Goal: Task Accomplishment & Management: Use online tool/utility

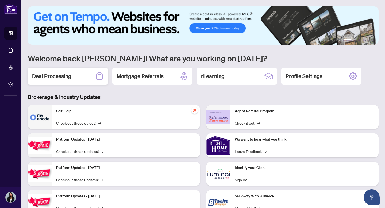
click at [72, 80] on div "Deal Processing" at bounding box center [68, 76] width 80 height 17
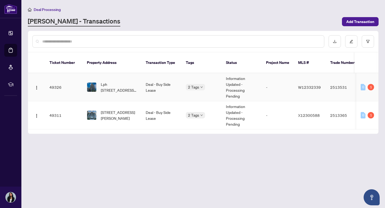
click at [113, 81] on span "Lph [STREET_ADDRESS][PERSON_NAME]" at bounding box center [119, 87] width 36 height 12
click at [120, 111] on span "[STREET_ADDRESS][PERSON_NAME]" at bounding box center [119, 115] width 36 height 12
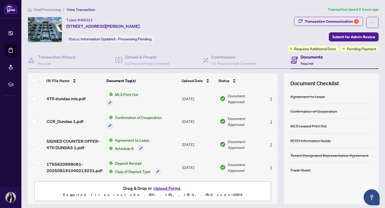
scroll to position [2, 0]
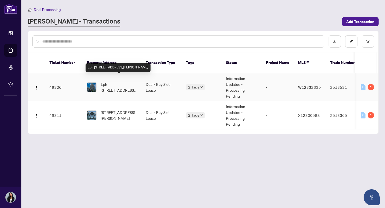
click at [122, 83] on span "Lph [STREET_ADDRESS][PERSON_NAME]" at bounding box center [119, 87] width 36 height 12
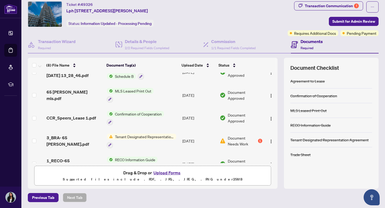
scroll to position [93, 0]
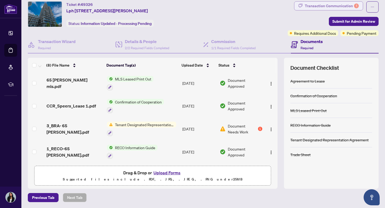
click at [330, 6] on div "Transaction Communication 1" at bounding box center [332, 6] width 54 height 9
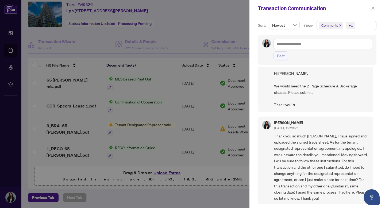
scroll to position [0, 0]
